Goal: Find specific page/section: Find specific page/section

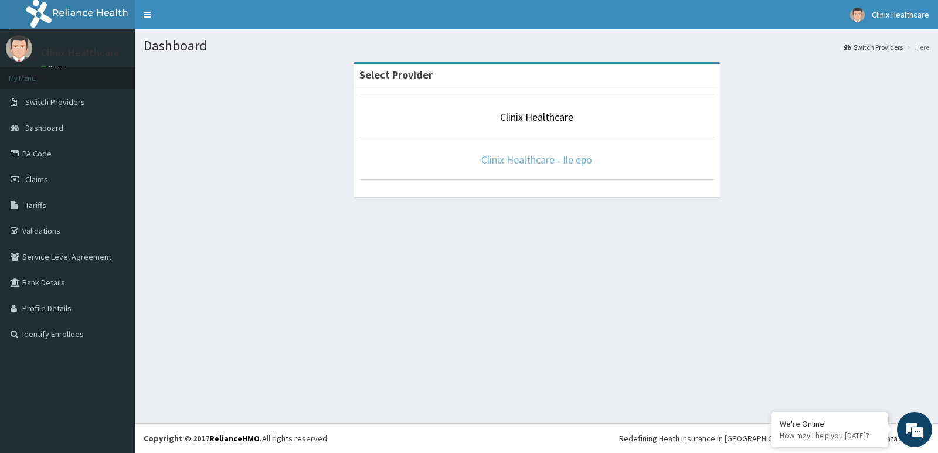
click at [542, 159] on link "Clinix Healthcare - Ile epo" at bounding box center [536, 159] width 111 height 13
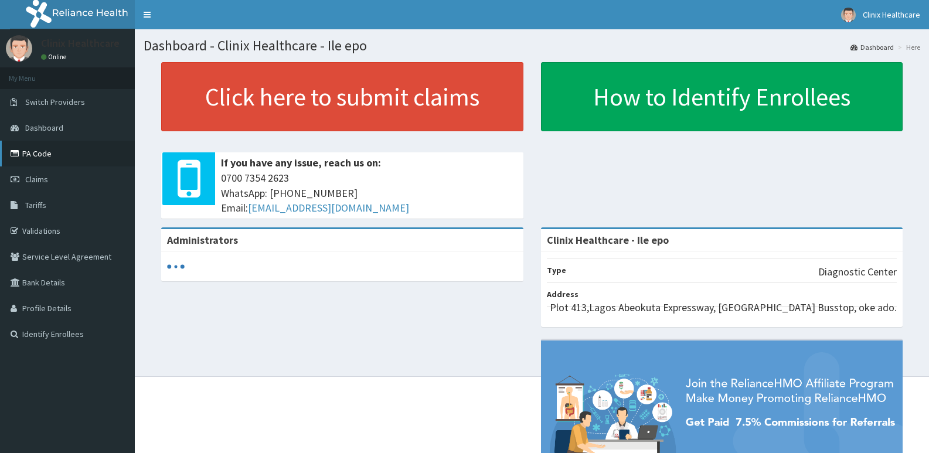
click at [60, 160] on link "PA Code" at bounding box center [67, 154] width 135 height 26
